Goal: Task Accomplishment & Management: Use online tool/utility

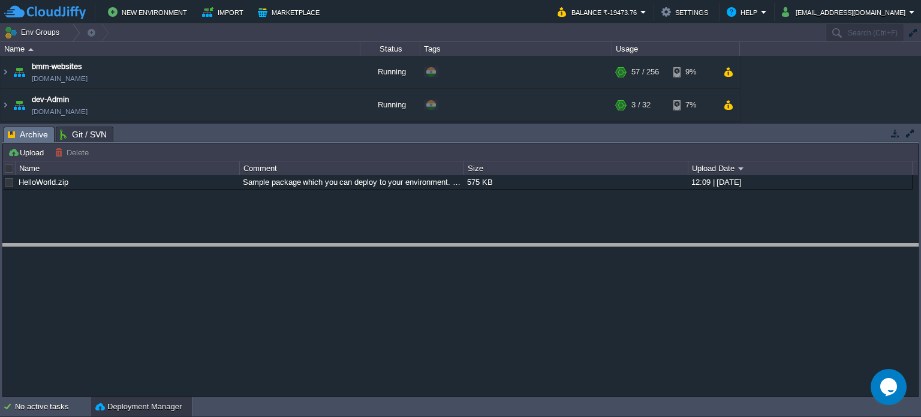
drag, startPoint x: 245, startPoint y: 137, endPoint x: 215, endPoint y: 176, distance: 50.0
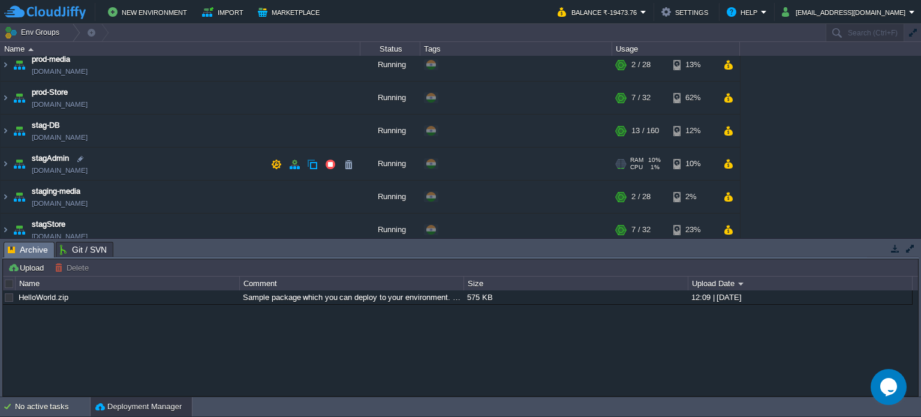
scroll to position [343, 0]
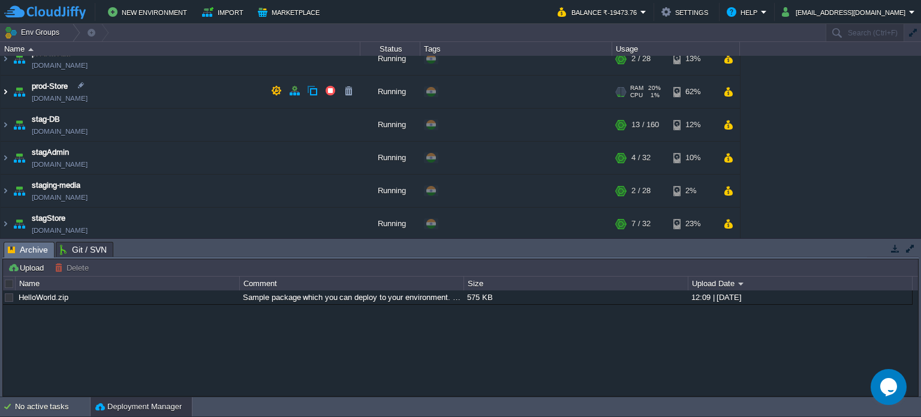
click at [5, 89] on img at bounding box center [6, 92] width 10 height 32
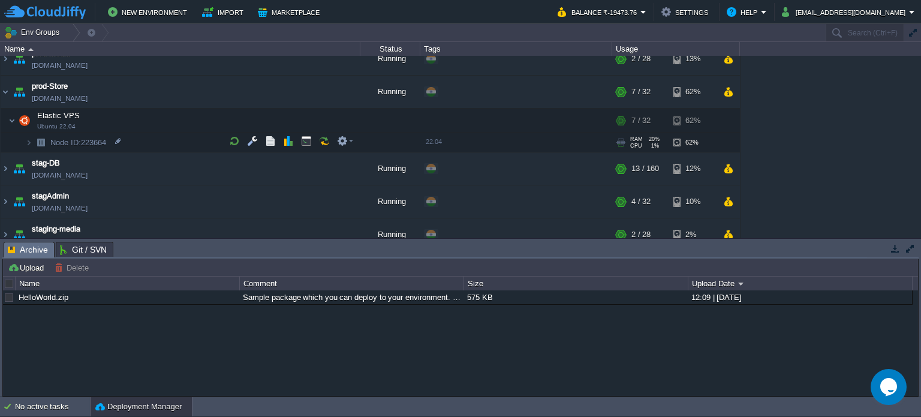
click at [29, 141] on img at bounding box center [28, 142] width 7 height 19
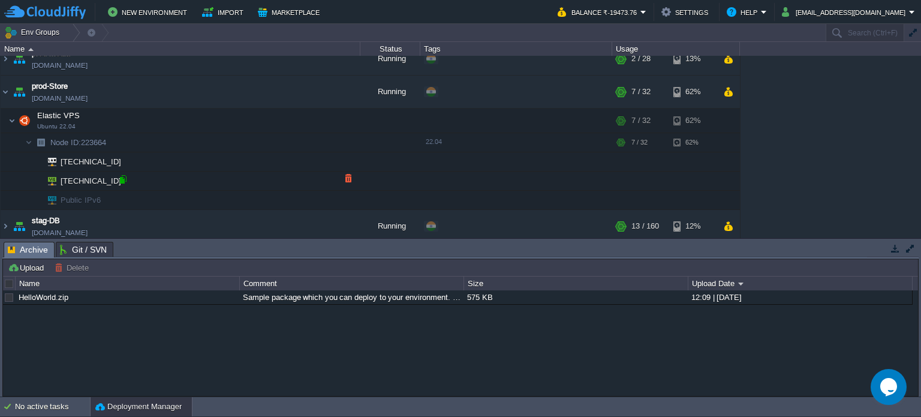
click at [124, 177] on div at bounding box center [123, 179] width 11 height 11
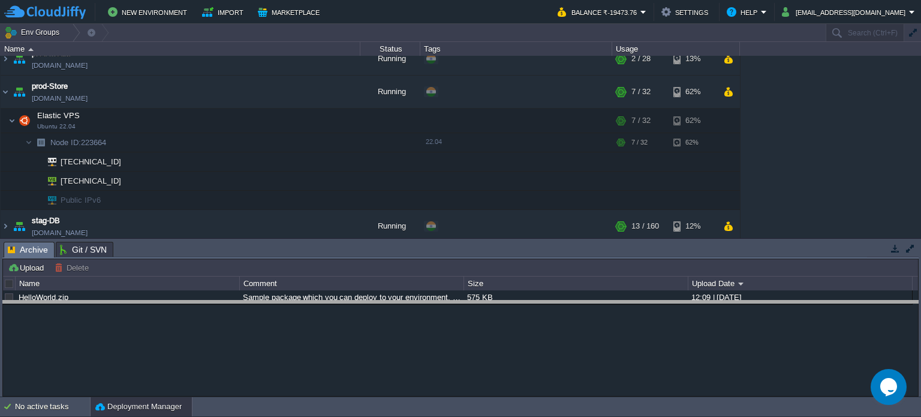
drag, startPoint x: 529, startPoint y: 252, endPoint x: 536, endPoint y: 332, distance: 79.5
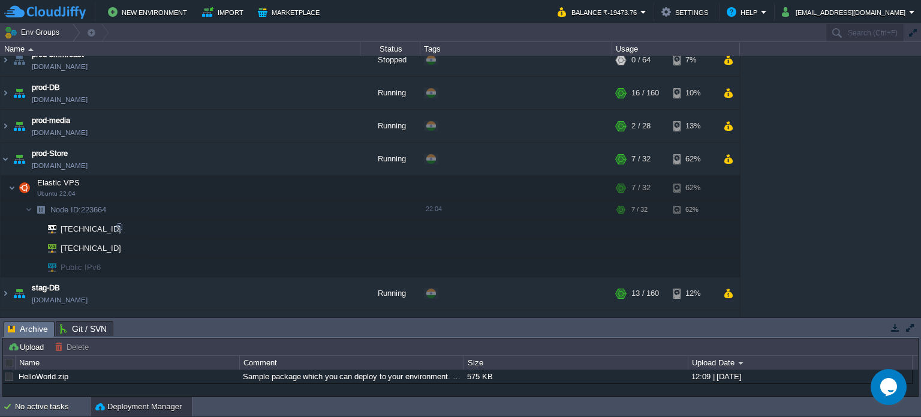
scroll to position [305, 0]
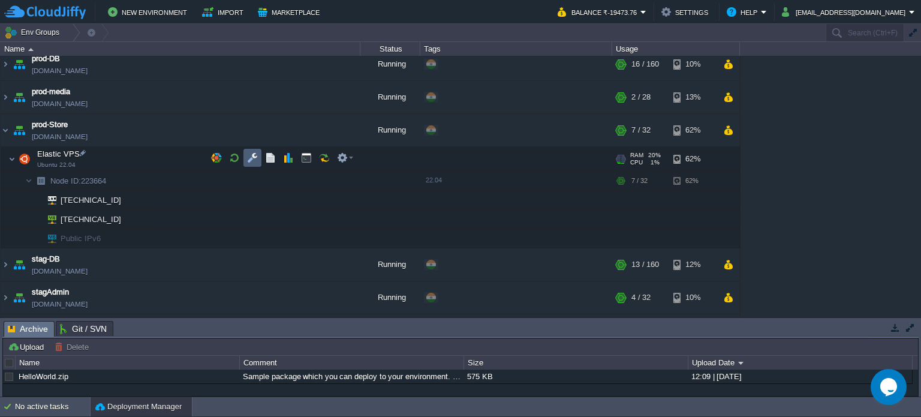
click at [254, 159] on button "button" at bounding box center [252, 157] width 11 height 11
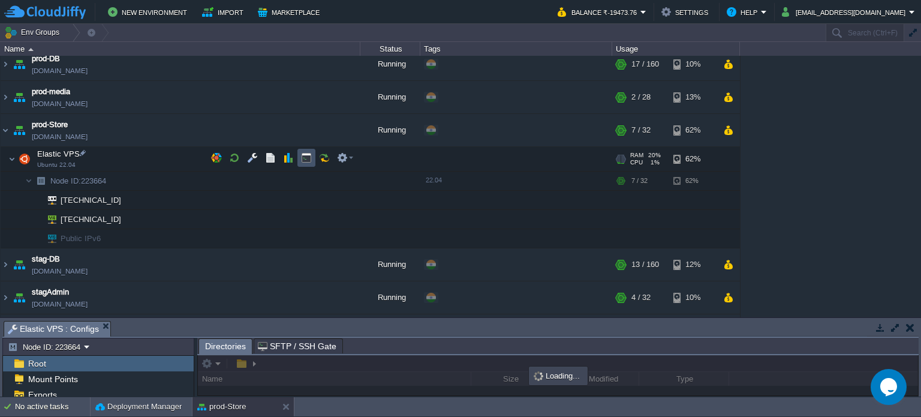
click at [306, 155] on button "button" at bounding box center [306, 157] width 11 height 11
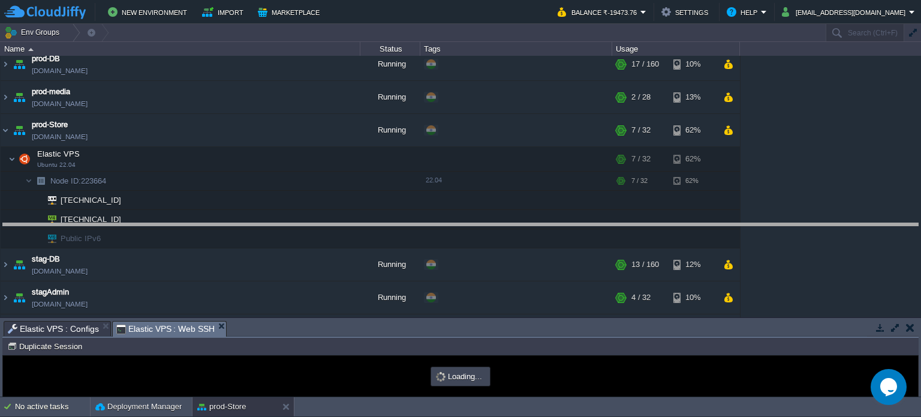
drag, startPoint x: 439, startPoint y: 329, endPoint x: 439, endPoint y: 223, distance: 105.5
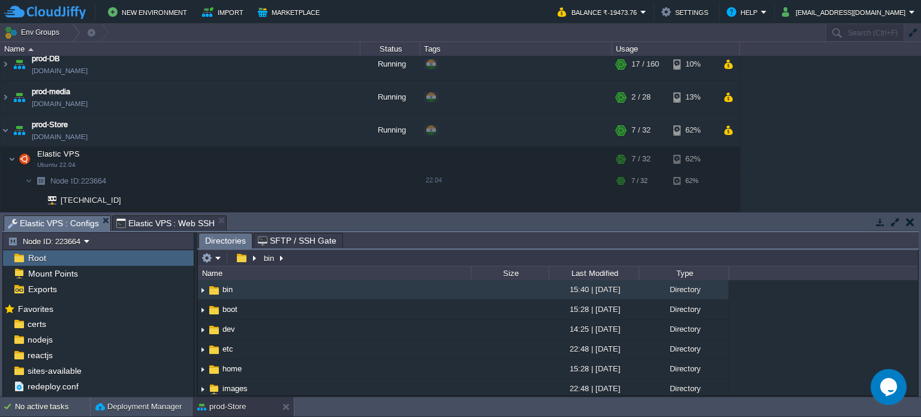
click at [55, 221] on span "Elastic VPS : Configs" at bounding box center [53, 223] width 91 height 15
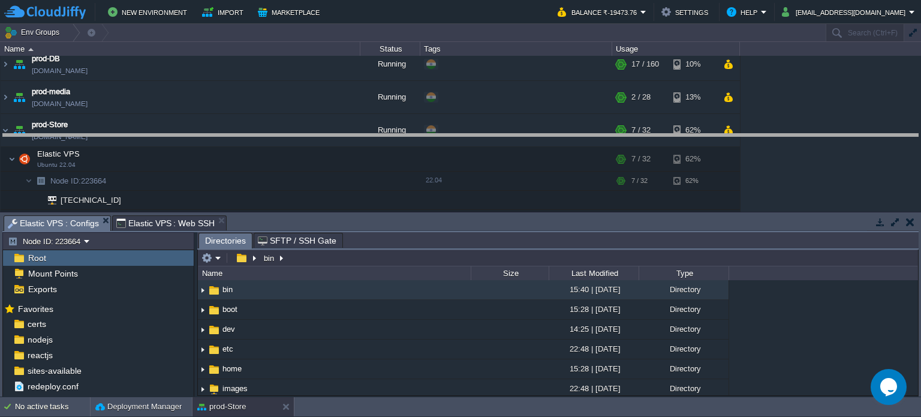
drag, startPoint x: 477, startPoint y: 230, endPoint x: 478, endPoint y: 161, distance: 68.4
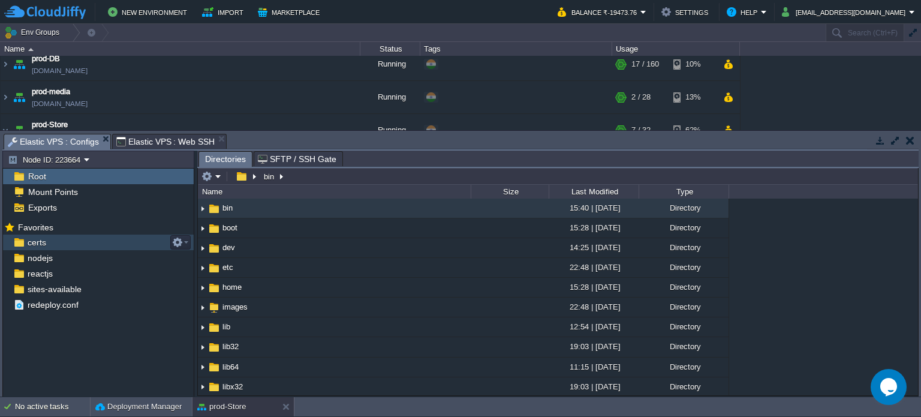
click at [46, 245] on span "certs" at bounding box center [36, 242] width 23 height 11
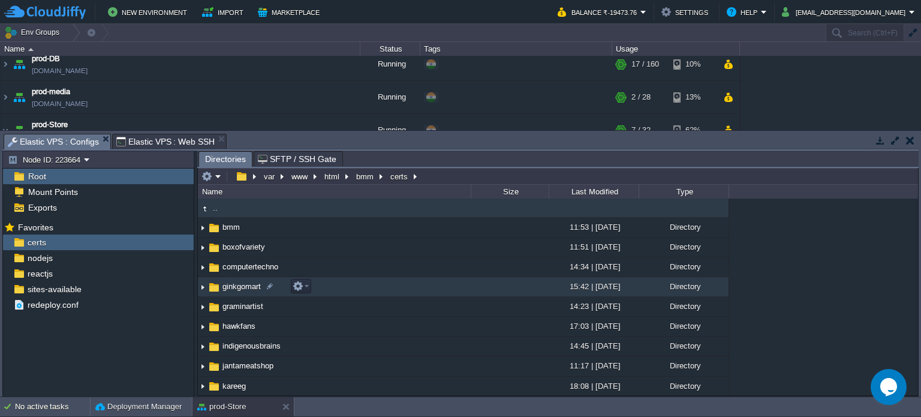
scroll to position [0, 0]
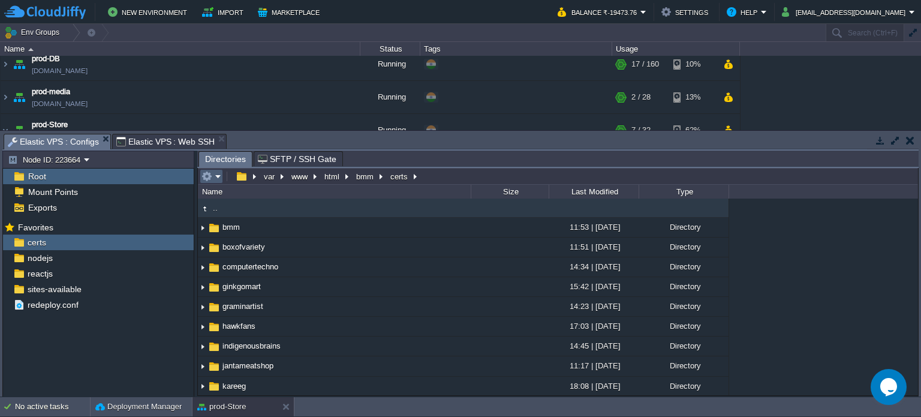
click at [213, 177] on em at bounding box center [211, 176] width 20 height 11
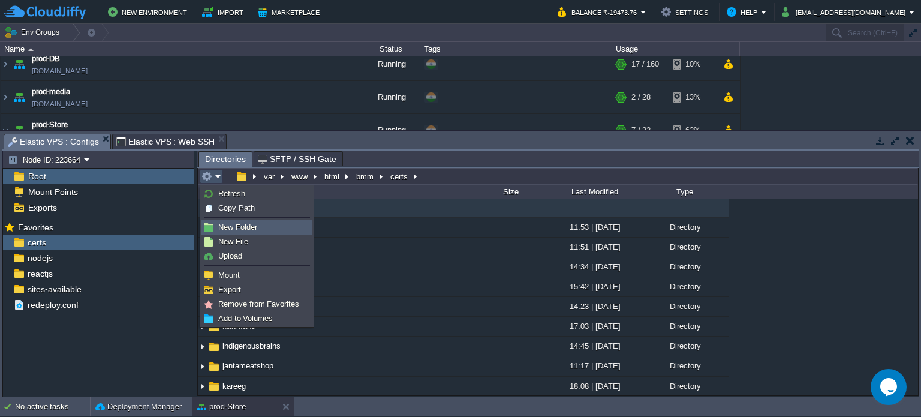
click at [239, 227] on span "New Folder" at bounding box center [237, 226] width 39 height 9
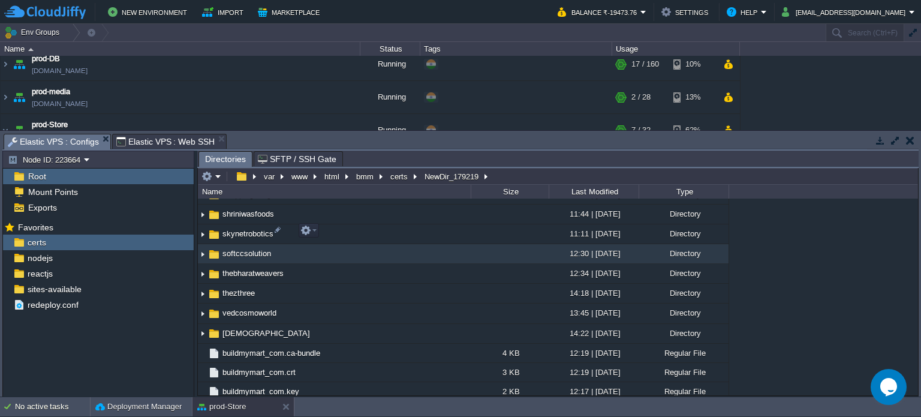
scroll to position [19, 0]
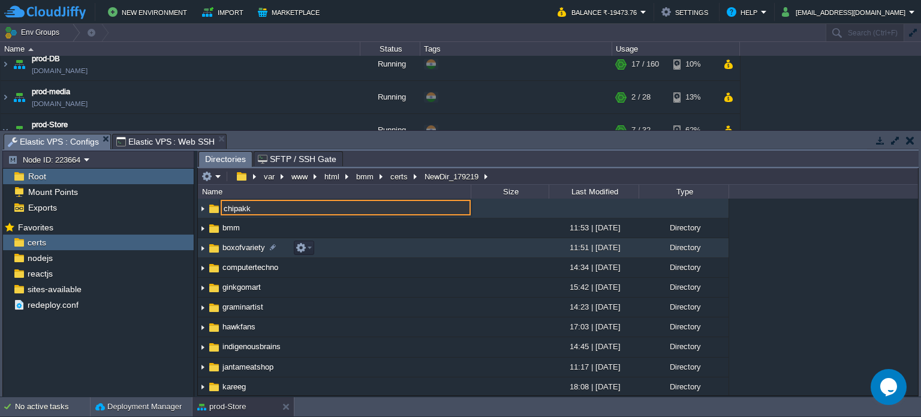
type input "chipakk"
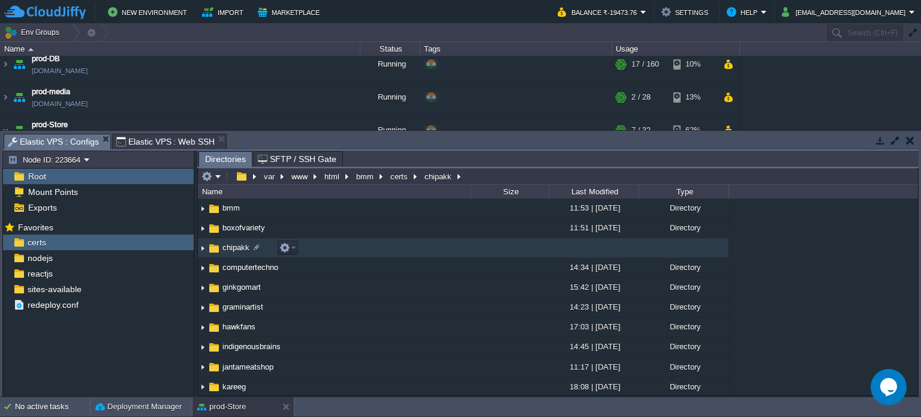
click at [246, 249] on span "chipakk" at bounding box center [236, 247] width 31 height 10
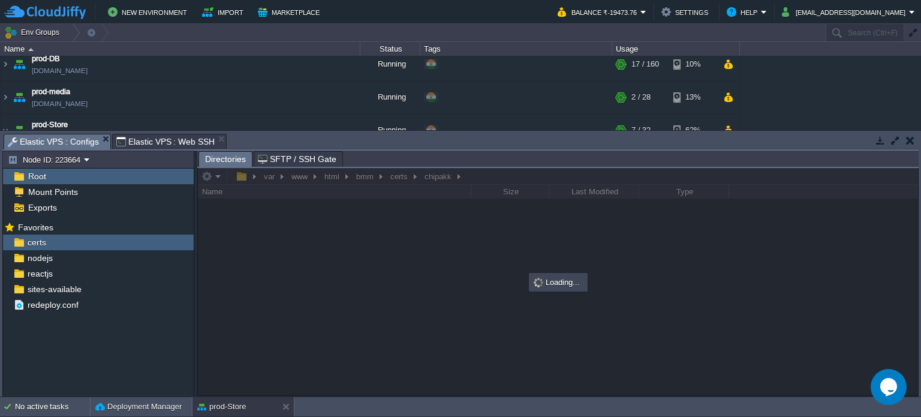
scroll to position [0, 0]
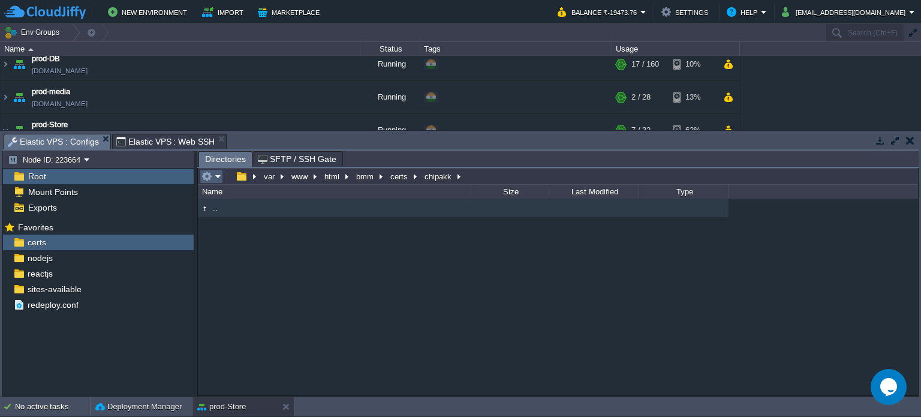
click at [213, 178] on em at bounding box center [211, 176] width 20 height 11
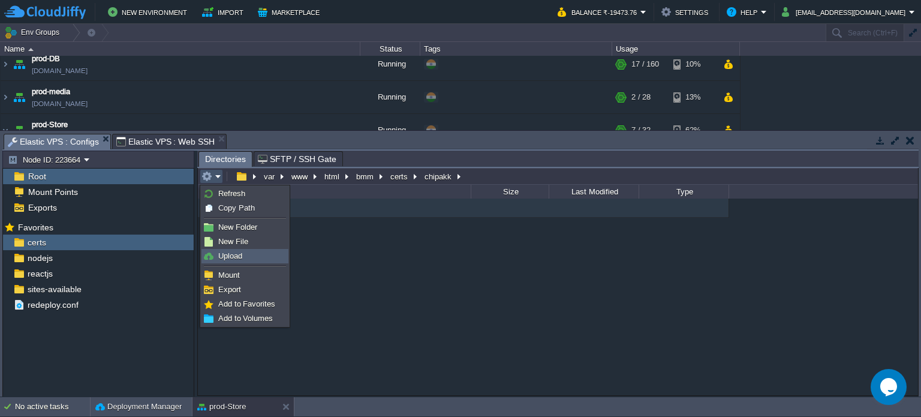
click at [233, 254] on span "Upload" at bounding box center [230, 255] width 24 height 9
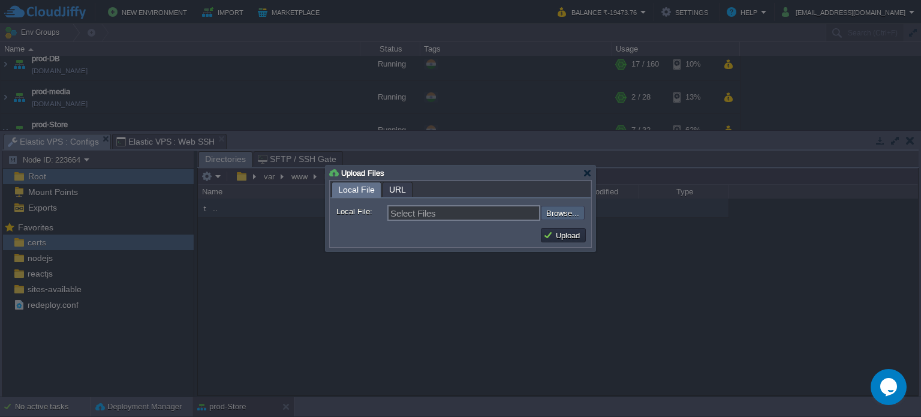
click at [571, 215] on input "file" at bounding box center [509, 213] width 152 height 14
type input "C:\fakepath\ca_bundle.crt"
type input "ca_bundle.crt, certificate.crt, private.key"
click at [568, 239] on button "Upload" at bounding box center [563, 235] width 40 height 11
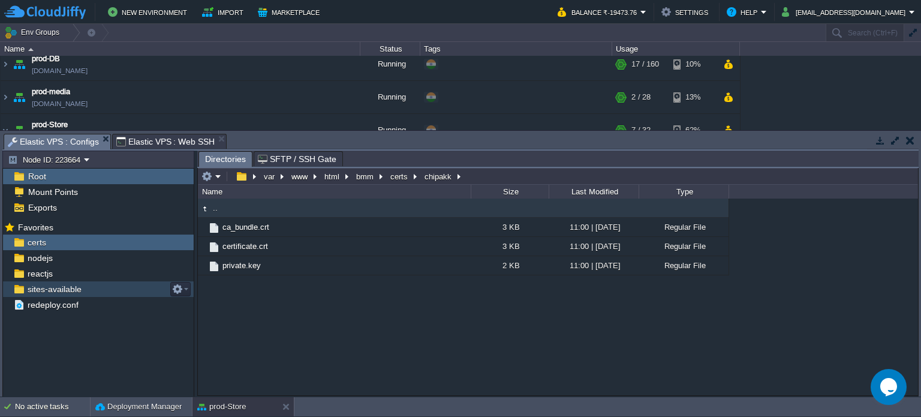
click at [52, 293] on span "sites-available" at bounding box center [54, 289] width 58 height 11
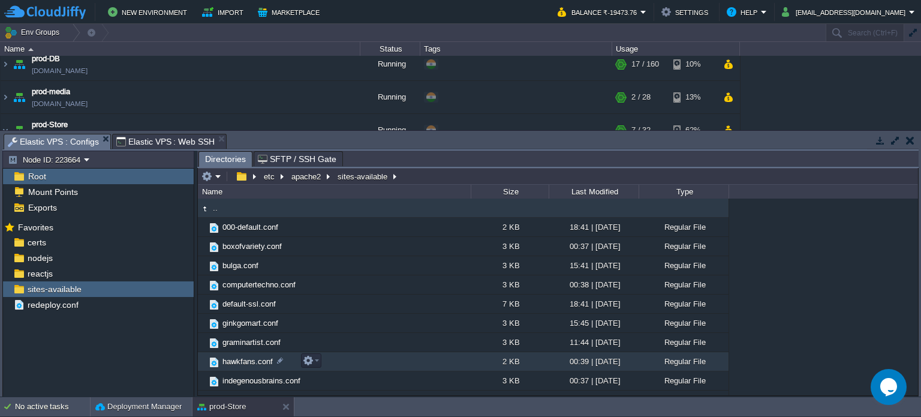
click at [249, 359] on span "hawkfans.conf" at bounding box center [248, 361] width 54 height 10
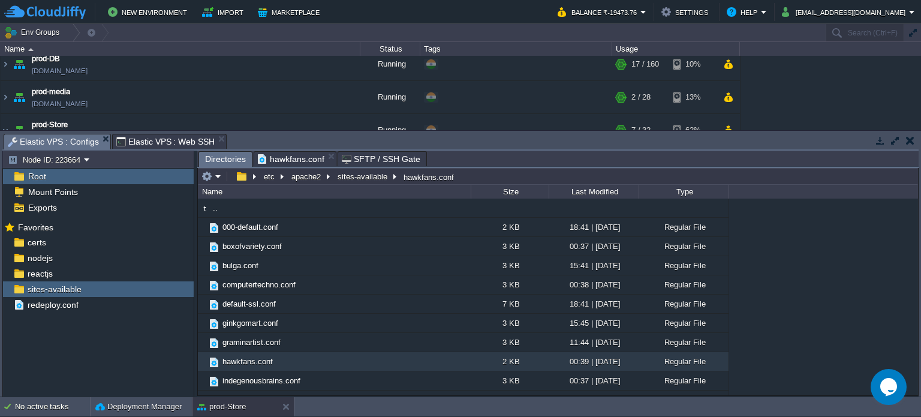
click at [228, 160] on span "Directories" at bounding box center [225, 159] width 41 height 15
click at [212, 177] on em at bounding box center [211, 176] width 20 height 11
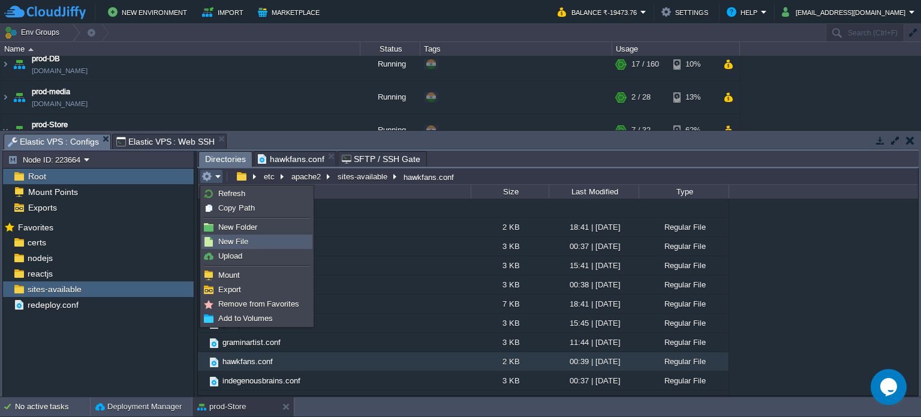
click at [233, 242] on span "New File" at bounding box center [233, 241] width 30 height 9
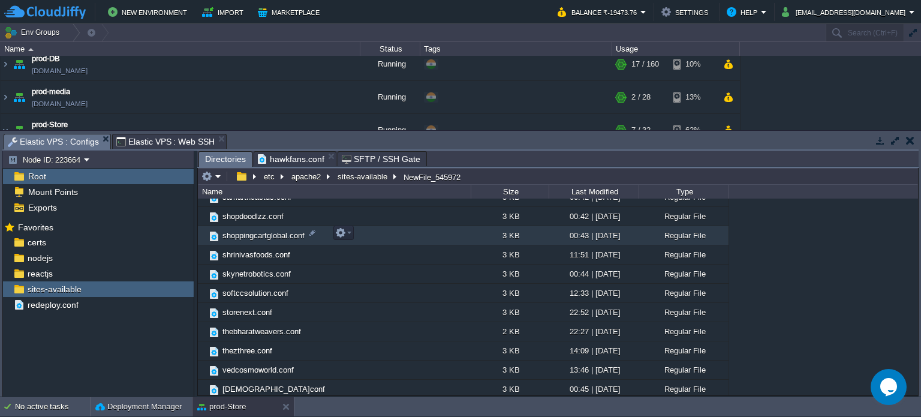
scroll to position [305, 0]
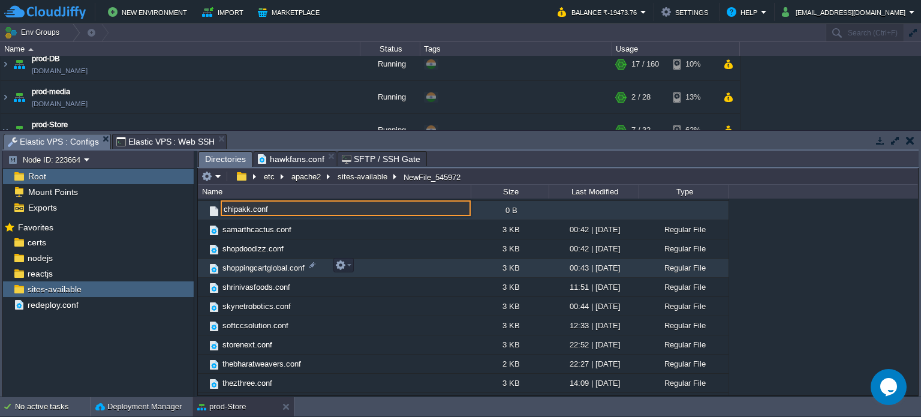
type input "chipakk.conf"
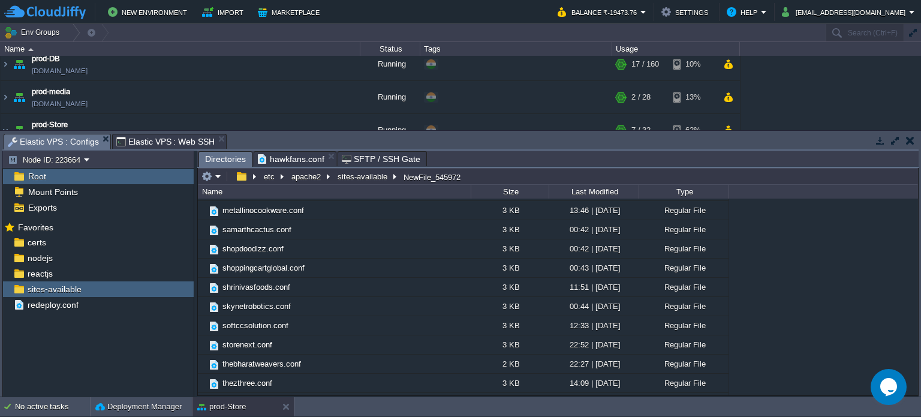
scroll to position [0, 0]
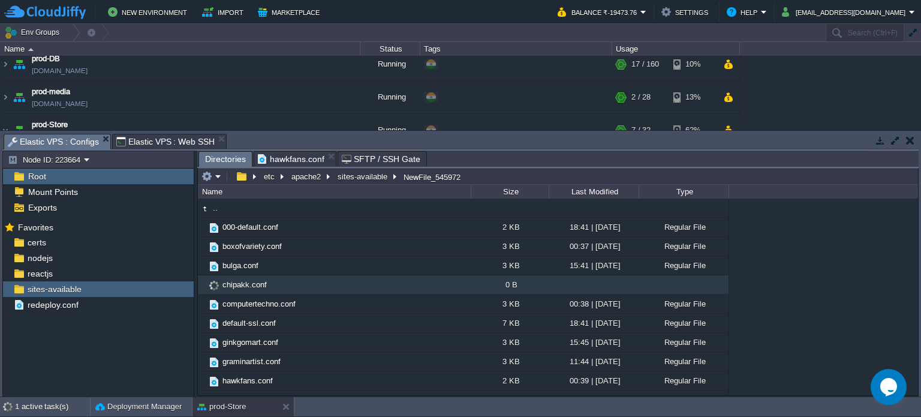
click at [299, 160] on span "hawkfans.conf" at bounding box center [291, 159] width 67 height 14
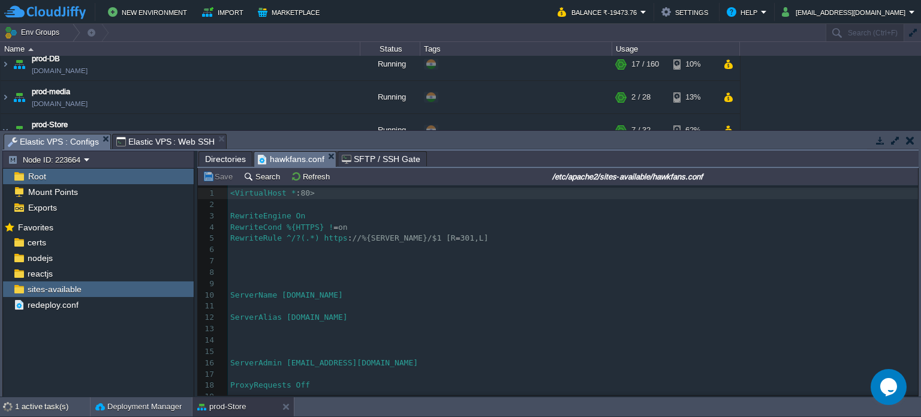
click at [338, 243] on div "140 1 <VirtualHost * : 80> 2 ​ 3 RewriteEngine On 4 RewriteCond %{HTTPS} ! = on…" at bounding box center [573, 346] width 690 height 317
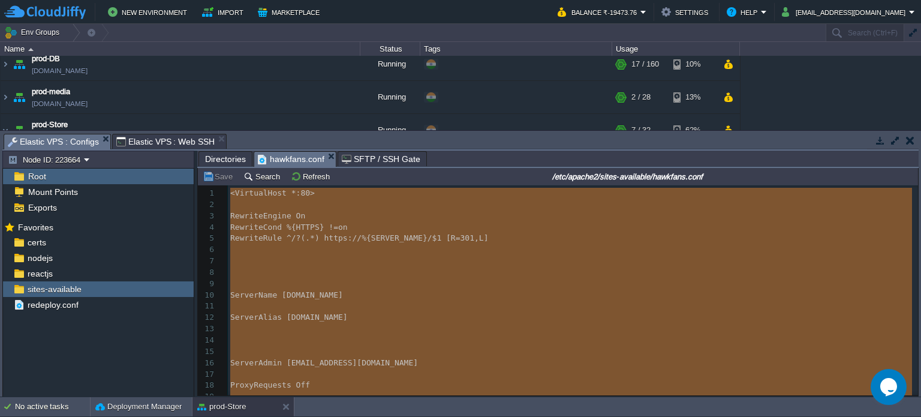
type textarea "<VirtualHost *:80> RewriteEngine On RewriteCond %{HTTPS} !=on RewriteRule ^/?(.…"
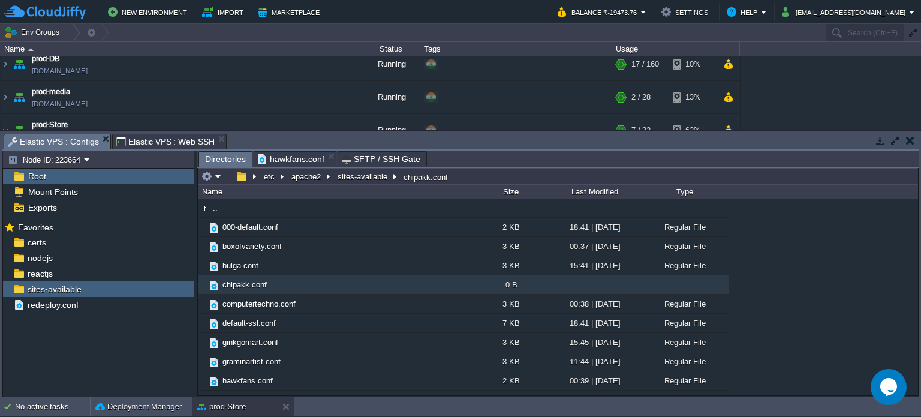
click at [228, 158] on span "Directories" at bounding box center [225, 159] width 41 height 15
click at [239, 287] on span "chipakk.conf" at bounding box center [245, 284] width 48 height 10
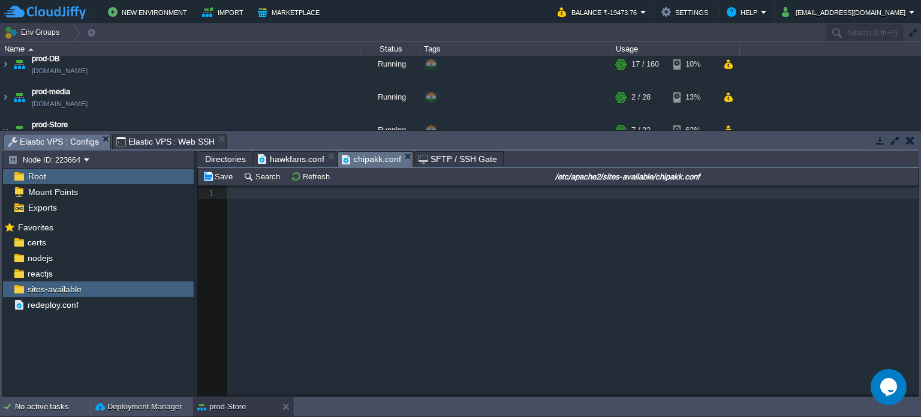
scroll to position [1377, 0]
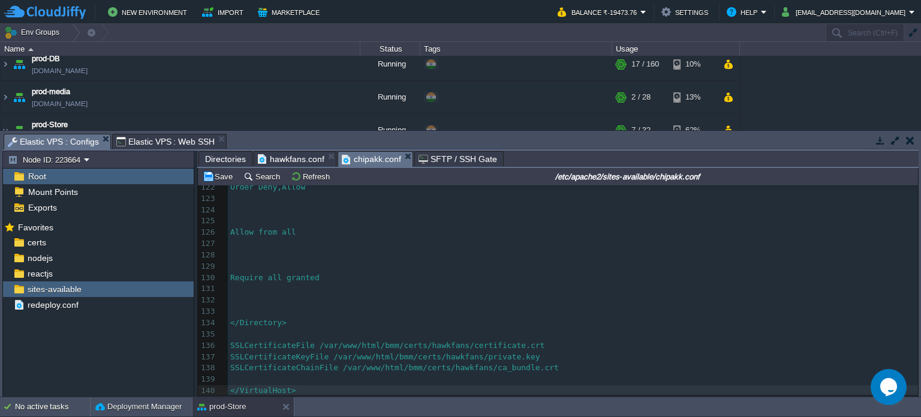
click at [439, 344] on span "SSLCertificateFile /var/www/html/bmm/certs/hawkfans/certificate.crt" at bounding box center [387, 345] width 314 height 9
type textarea "hawkfans"
paste textarea
click at [446, 354] on div "x 111 ​ 112 113 ​ 114 Options Indexes FollowSymLinks MultiViews 115 ​ 116 117 ​…" at bounding box center [573, 227] width 690 height 339
type textarea "hawkfans"
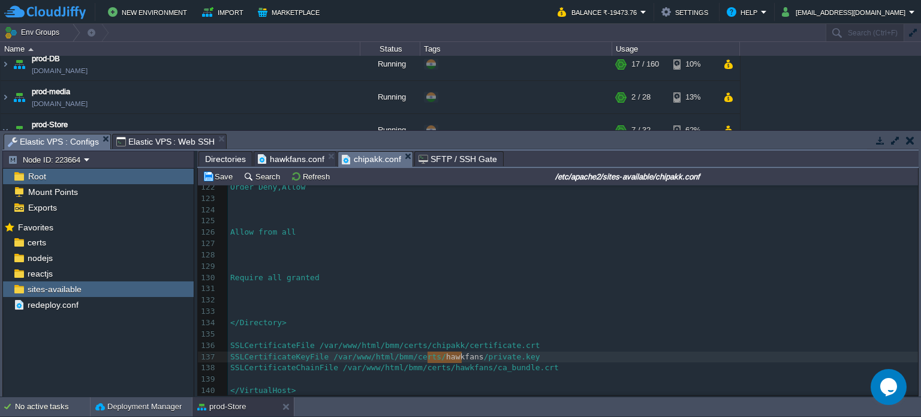
paste textarea
click at [453, 364] on div "x 111 ​ 112 113 ​ 114 Options Indexes FollowSymLinks MultiViews 115 ​ 116 117 ​…" at bounding box center [573, 227] width 690 height 339
type textarea "hawkfans"
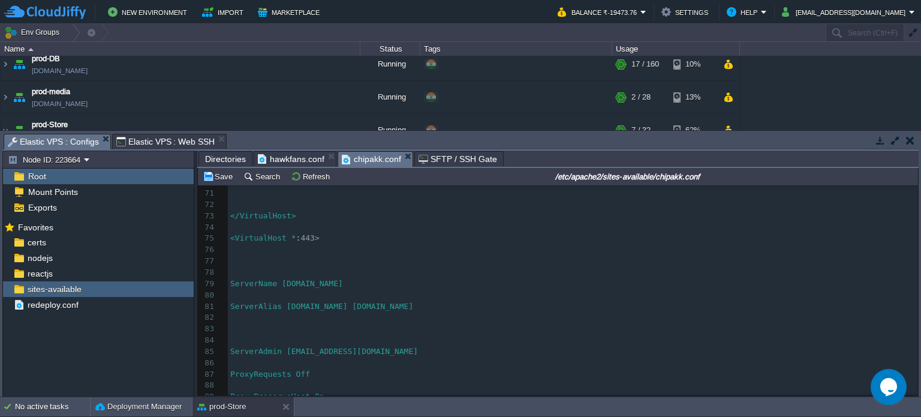
scroll to position [778, 0]
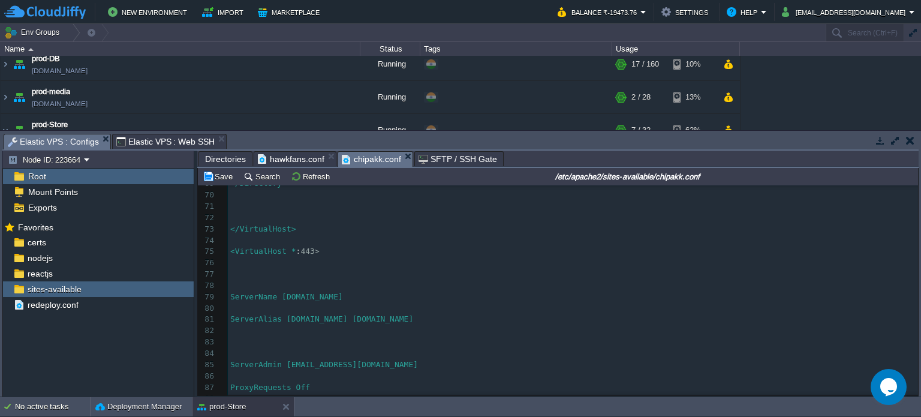
click at [382, 317] on div "x SSLCertificateChainFile /var/www/html/bmm/certs/chipakk/ca_bundle.crt 59 60 ​…" at bounding box center [573, 285] width 690 height 441
type textarea "hawkfans"
click at [412, 321] on pre "ServerAlias [DOMAIN_NAME] [DOMAIN_NAME]" at bounding box center [573, 319] width 690 height 11
type textarea "com"
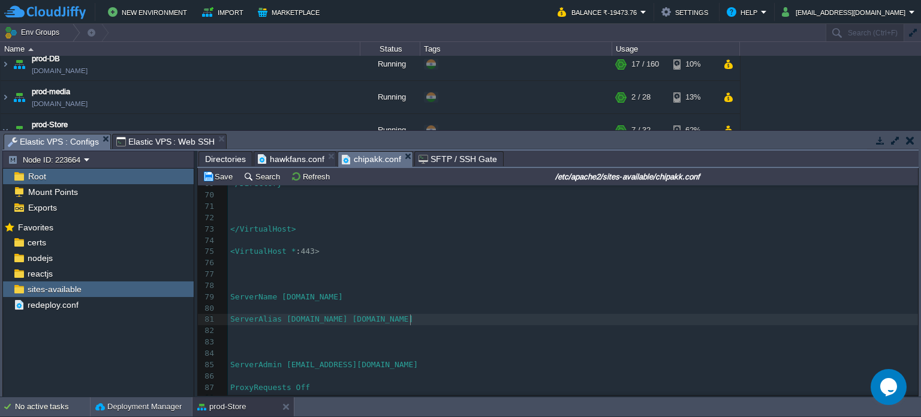
click at [326, 320] on div "x SSLCertificateChainFile /var/www/html/bmm/certs/chipakk/ca_bundle.crt 59 60 ​…" at bounding box center [573, 285] width 690 height 441
type textarea "hawkfans"
paste textarea
click at [353, 318] on span "ServerAlias [DOMAIN_NAME] [DOMAIN_NAME]" at bounding box center [321, 318] width 183 height 9
type textarea "com"
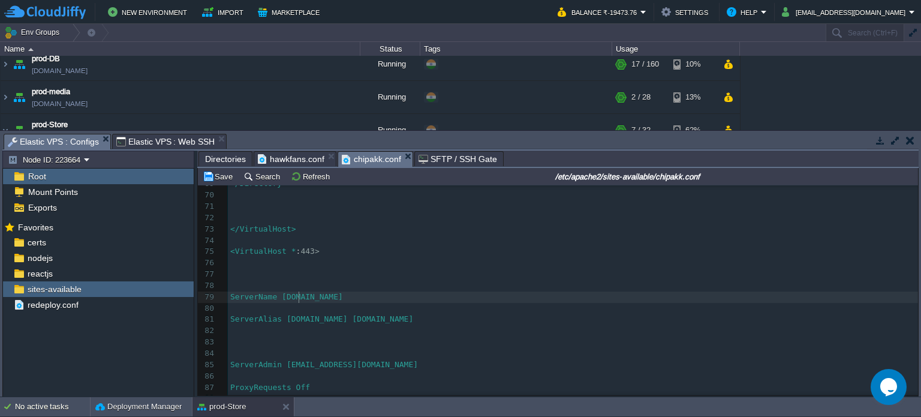
click at [297, 299] on span "ServerName [DOMAIN_NAME]" at bounding box center [286, 296] width 113 height 9
type textarea "hawkfans"
paste textarea
click at [331, 299] on span "ServerName [DOMAIN_NAME]" at bounding box center [286, 296] width 113 height 9
type textarea "com"
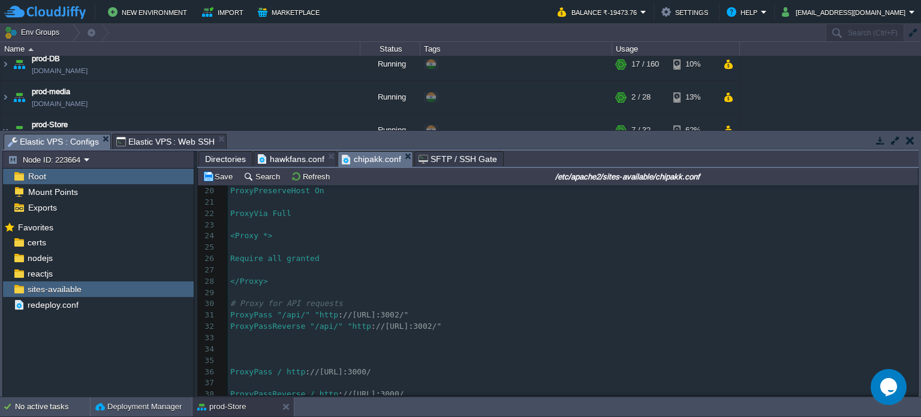
scroll to position [0, 0]
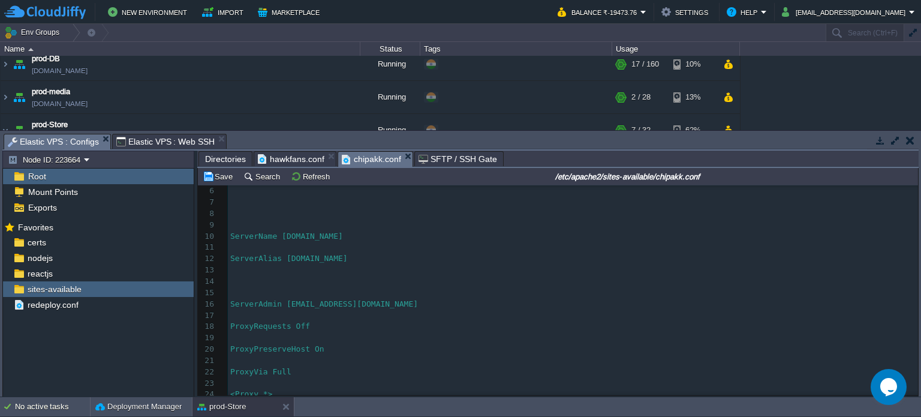
click at [306, 237] on span "ServerName [DOMAIN_NAME]" at bounding box center [286, 235] width 113 height 9
type textarea "hawkfans"
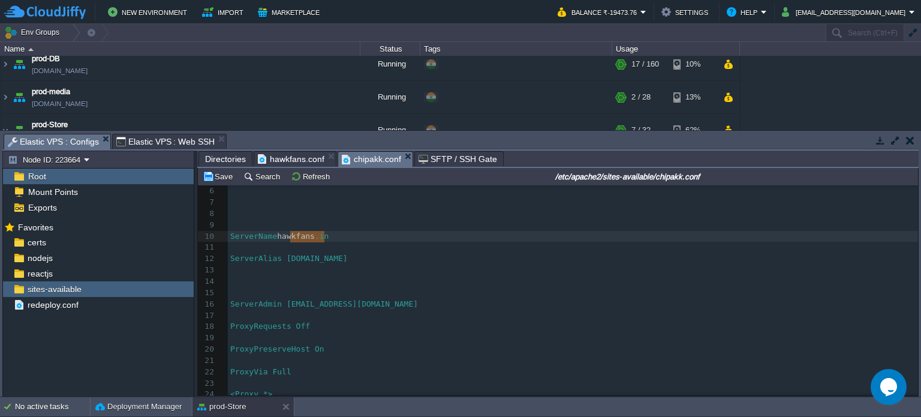
paste textarea
click at [332, 239] on span "ServerName [DOMAIN_NAME]" at bounding box center [286, 235] width 113 height 9
type textarea "com"
click at [333, 263] on div "x ServerName [DOMAIN_NAME] 1 <VirtualHost * : 80> 2 ​ 3 RewriteEngine On 4 Rewr…" at bounding box center [573, 315] width 690 height 373
type textarea "hawkfans"
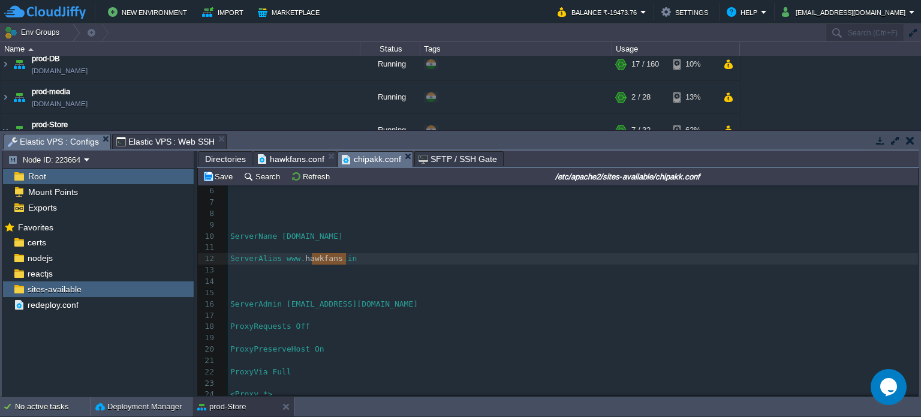
paste textarea
click at [356, 259] on div "x ServerName [DOMAIN_NAME] 1 <VirtualHost * : 80> 2 ​ 3 RewriteEngine On 4 Rewr…" at bounding box center [573, 315] width 690 height 373
type textarea "com"
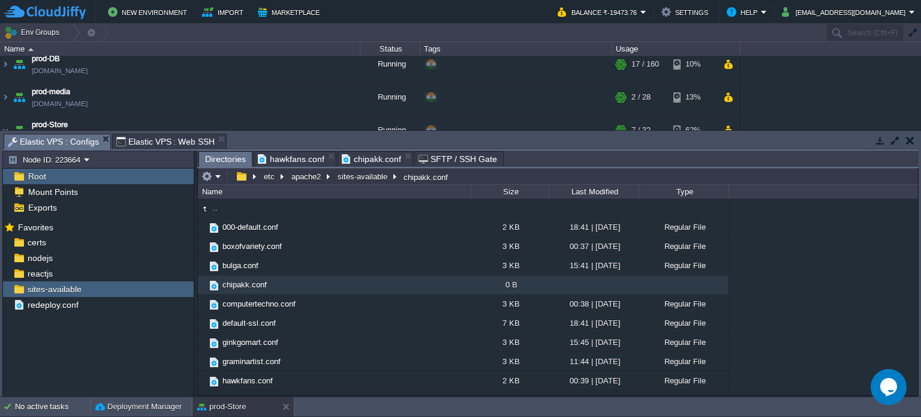
click at [233, 165] on span "Directories" at bounding box center [225, 159] width 41 height 15
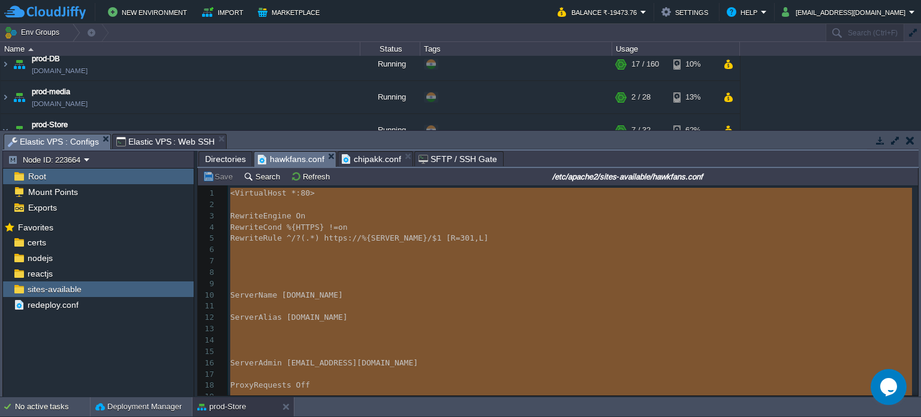
click at [265, 161] on span "hawkfans.conf" at bounding box center [291, 159] width 67 height 15
click at [377, 162] on span "chipakk.conf" at bounding box center [371, 159] width 59 height 14
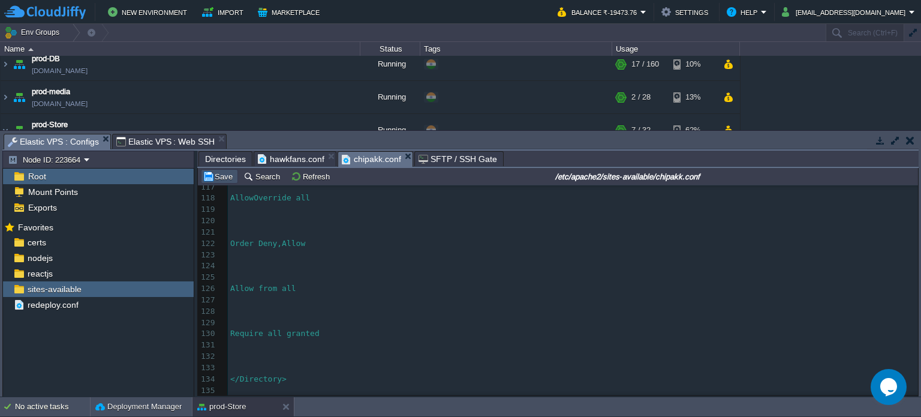
click at [221, 179] on button "Save" at bounding box center [220, 176] width 34 height 11
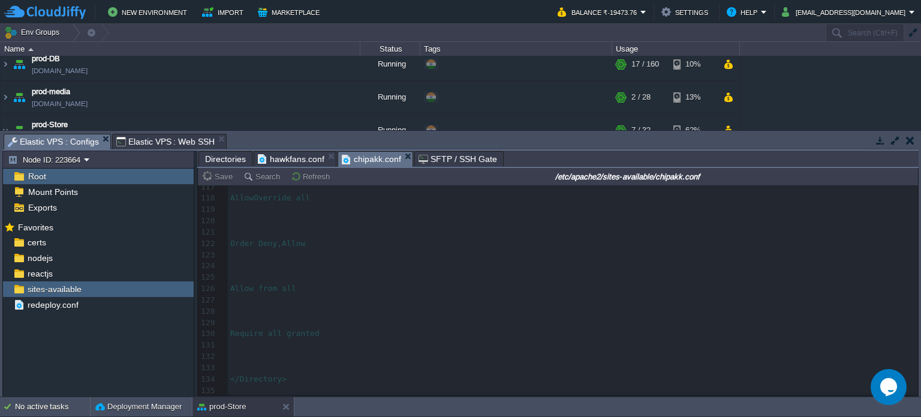
type input "#000000"
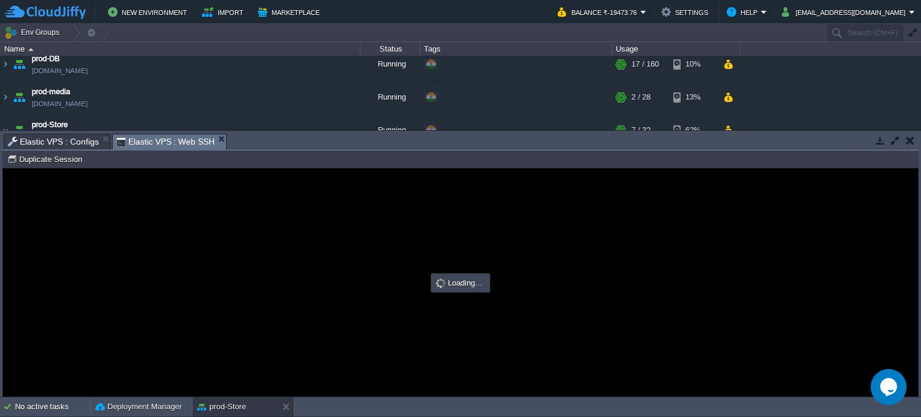
click at [164, 141] on span "Elastic VPS : Web SSH" at bounding box center [165, 141] width 99 height 15
